Goal: Information Seeking & Learning: Learn about a topic

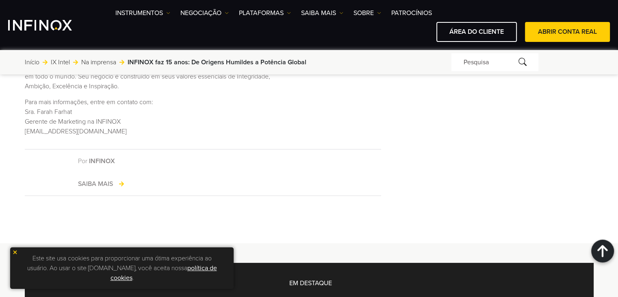
scroll to position [569, 0]
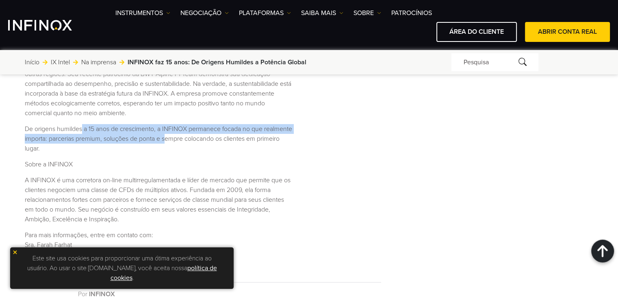
click at [195, 136] on p "De origens humildes a 15 anos de crescimento, a INFINOX permanece focada no que…" at bounding box center [158, 138] width 267 height 29
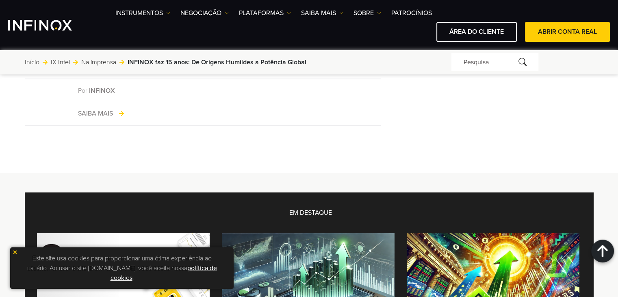
scroll to position [488, 0]
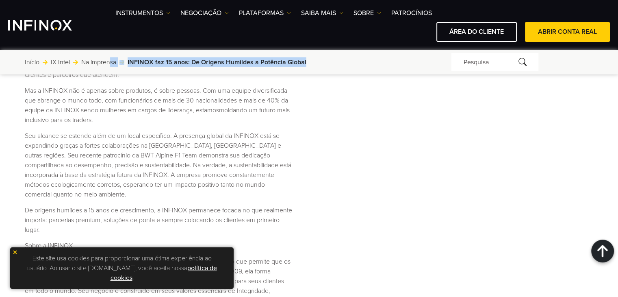
drag, startPoint x: 230, startPoint y: 66, endPoint x: 211, endPoint y: 159, distance: 94.5
click at [113, 64] on div "Início Ir para: IX Intel Na imprensa INFINOX faz 15 anos: De Origens Humildes a…" at bounding box center [238, 62] width 427 height 10
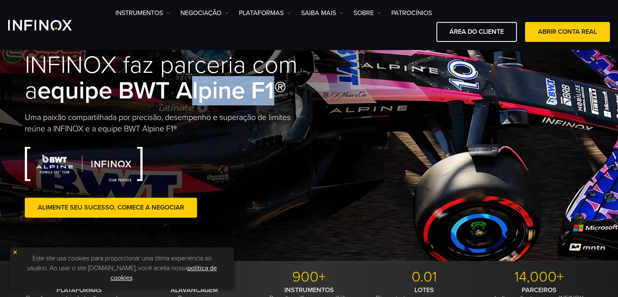
drag, startPoint x: 267, startPoint y: 92, endPoint x: 201, endPoint y: 87, distance: 66.1
click at [193, 88] on strong "equipe BWT Alpine F1®" at bounding box center [161, 90] width 249 height 29
click at [201, 87] on strong "equipe BWT Alpine F1®" at bounding box center [161, 90] width 249 height 29
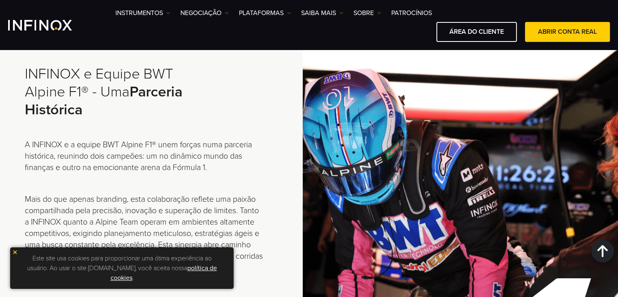
scroll to position [244, 0]
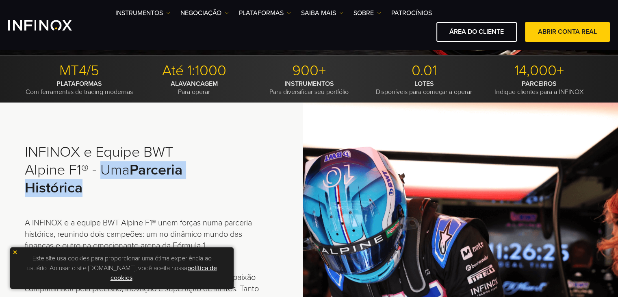
drag, startPoint x: 89, startPoint y: 187, endPoint x: 99, endPoint y: 163, distance: 26.0
click at [99, 163] on h2 "INFINOX e Equipe BWT Alpine F1® - Uma Parceria Histórica" at bounding box center [116, 170] width 183 height 54
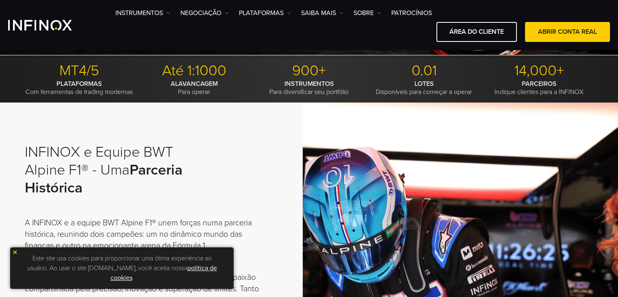
click at [98, 166] on h2 "INFINOX e Equipe BWT Alpine F1® - Uma Parceria Histórica" at bounding box center [116, 170] width 183 height 54
drag, startPoint x: 104, startPoint y: 170, endPoint x: 106, endPoint y: 184, distance: 14.3
click at [106, 184] on h2 "INFINOX e Equipe BWT Alpine F1® - Uma Parceria Histórica" at bounding box center [116, 170] width 183 height 54
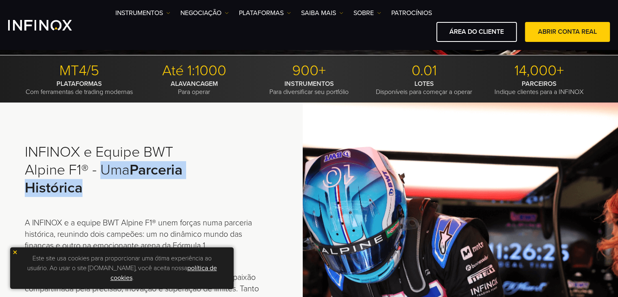
scroll to position [0, 0]
drag, startPoint x: 66, startPoint y: 169, endPoint x: 59, endPoint y: 169, distance: 6.9
click at [67, 169] on h2 "INFINOX e Equipe BWT Alpine F1® - Uma Parceria Histórica" at bounding box center [116, 170] width 183 height 54
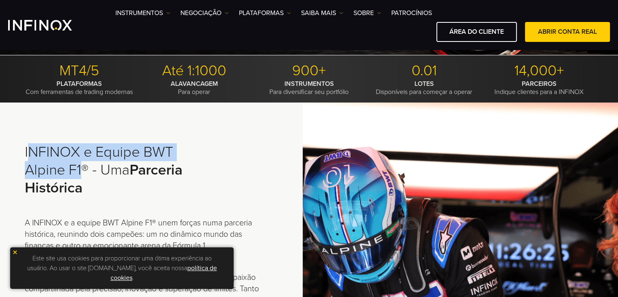
drag, startPoint x: 29, startPoint y: 150, endPoint x: 83, endPoint y: 167, distance: 56.3
click at [83, 167] on h2 "INFINOX e Equipe BWT Alpine F1® - Uma Parceria Histórica" at bounding box center [116, 170] width 183 height 54
click at [84, 172] on h2 "INFINOX e Equipe BWT Alpine F1® - Uma Parceria Histórica" at bounding box center [116, 170] width 183 height 54
drag, startPoint x: 81, startPoint y: 174, endPoint x: 1, endPoint y: 150, distance: 83.3
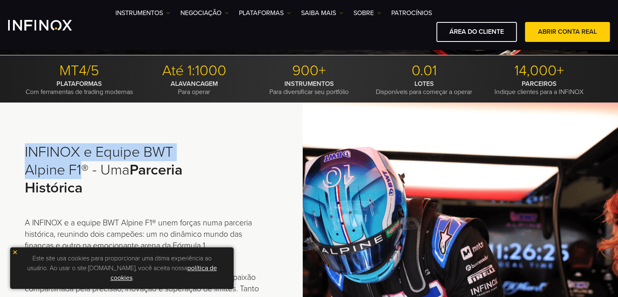
copy h2 "INFINOX e Equipe BWT Alpine F1"
